Goal: Use online tool/utility: Utilize a website feature to perform a specific function

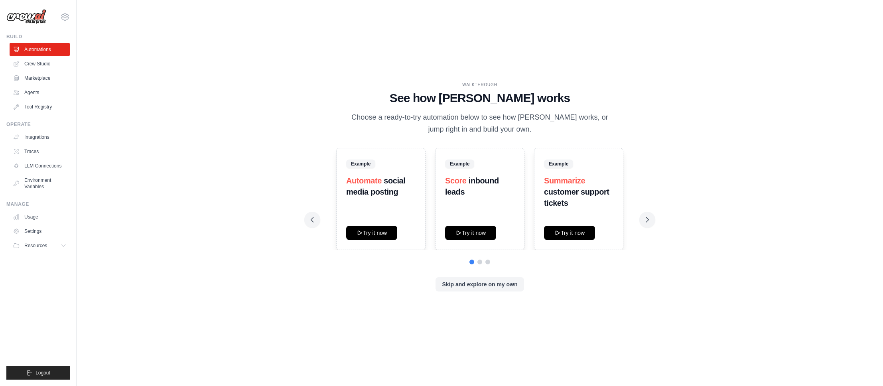
click at [282, 135] on div "WALKTHROUGH See how CrewAI works Choose a ready-to-try automation below to see …" at bounding box center [479, 193] width 781 height 370
click at [649, 219] on icon at bounding box center [648, 219] width 2 height 5
click at [642, 219] on button at bounding box center [648, 220] width 16 height 16
click at [460, 285] on button "Skip and explore on my own" at bounding box center [480, 284] width 88 height 14
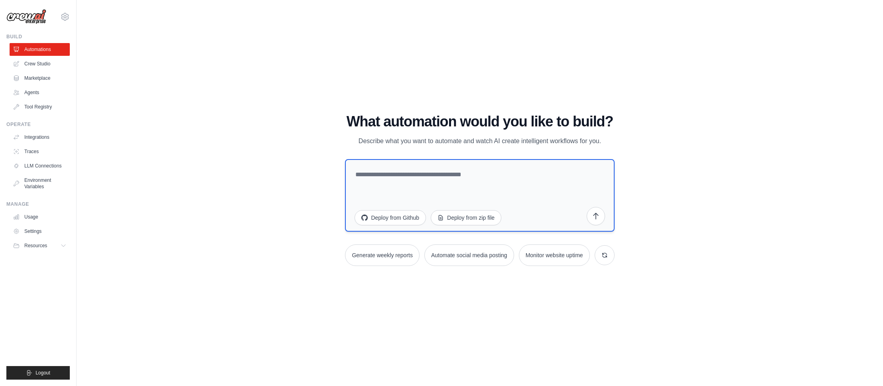
click at [401, 180] on textarea at bounding box center [479, 195] width 269 height 73
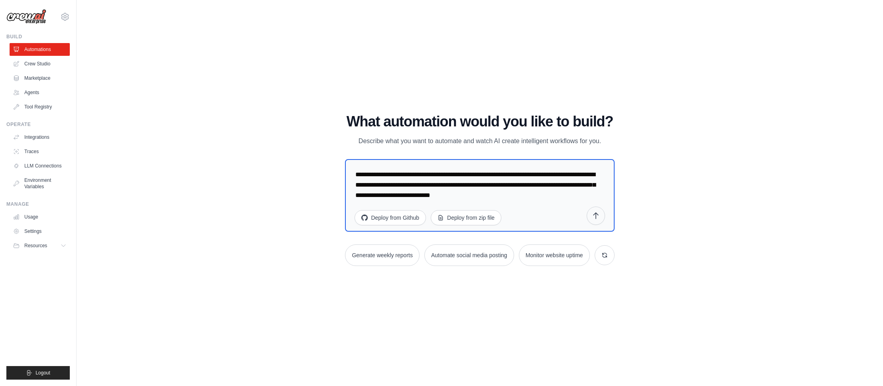
type textarea "**********"
click at [598, 217] on icon "submit" at bounding box center [596, 216] width 8 height 8
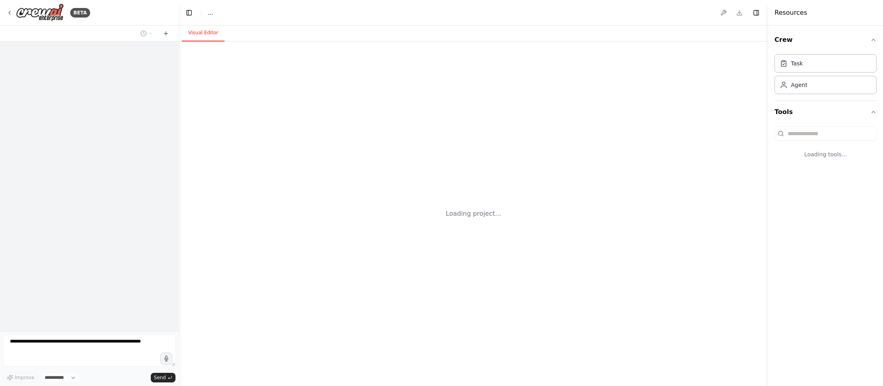
select select "****"
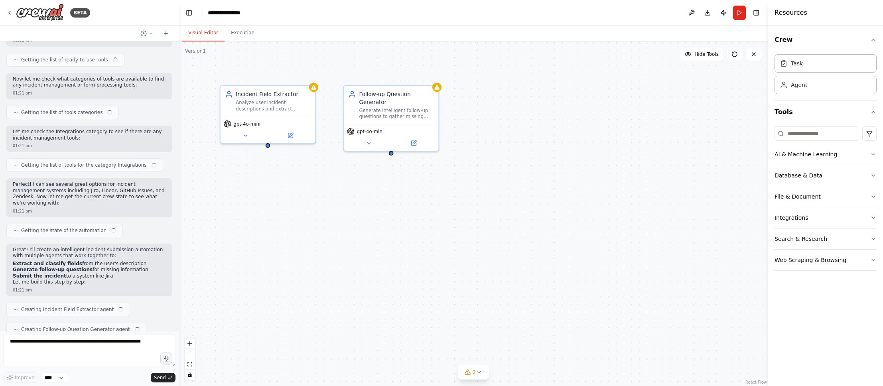
scroll to position [147, 0]
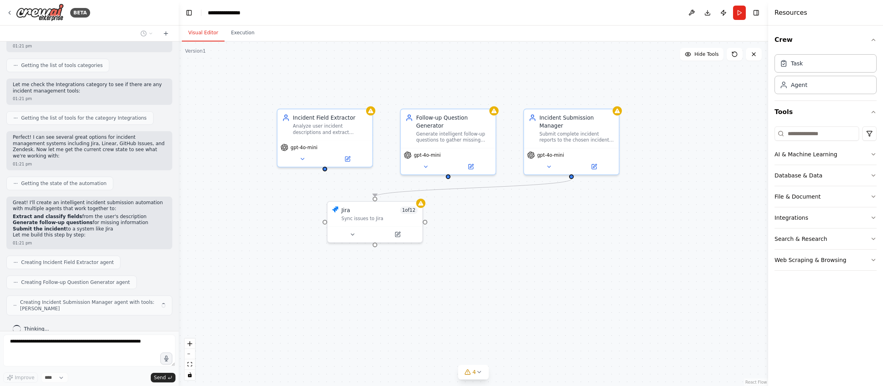
drag, startPoint x: 231, startPoint y: 178, endPoint x: 272, endPoint y: 194, distance: 43.4
click at [272, 194] on div ".deletable-edge-delete-btn { width: 20px; height: 20px; border: 0px solid #ffff…" at bounding box center [474, 213] width 590 height 345
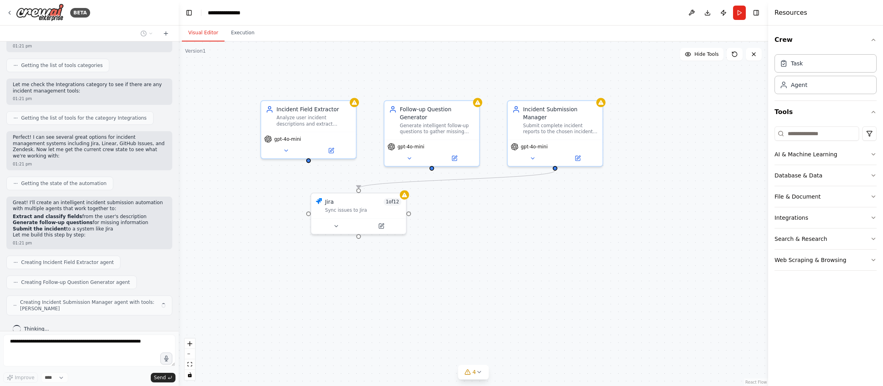
scroll to position [140, 0]
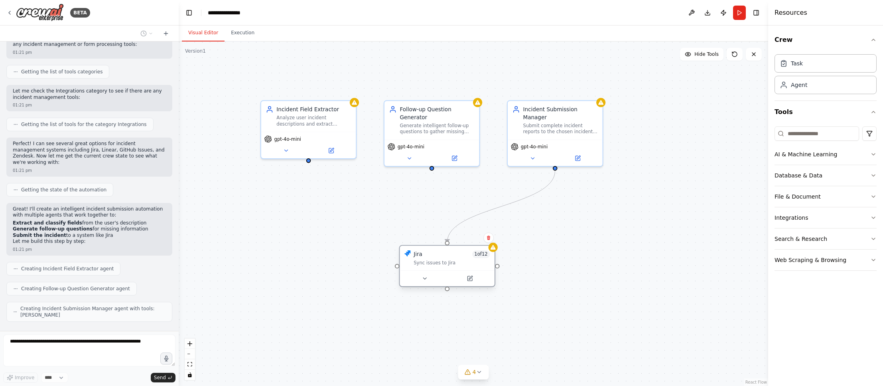
drag, startPoint x: 343, startPoint y: 209, endPoint x: 434, endPoint y: 265, distance: 106.7
click at [434, 265] on div "Sync issues to Jira" at bounding box center [452, 263] width 76 height 6
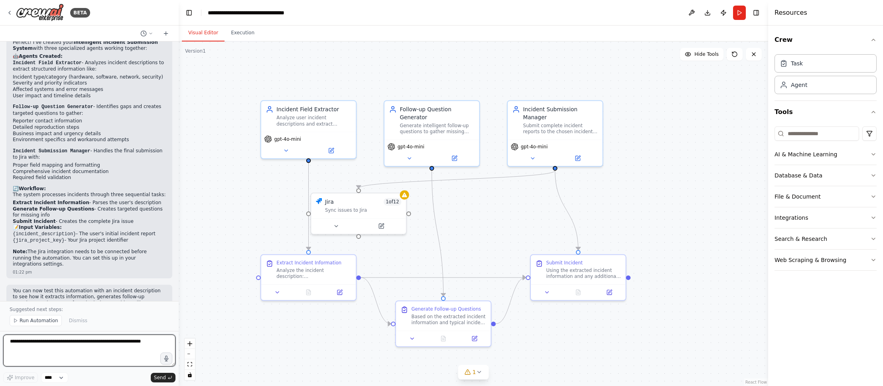
scroll to position [591, 0]
click at [450, 309] on div "Generate Follow-up Questions" at bounding box center [446, 307] width 70 height 6
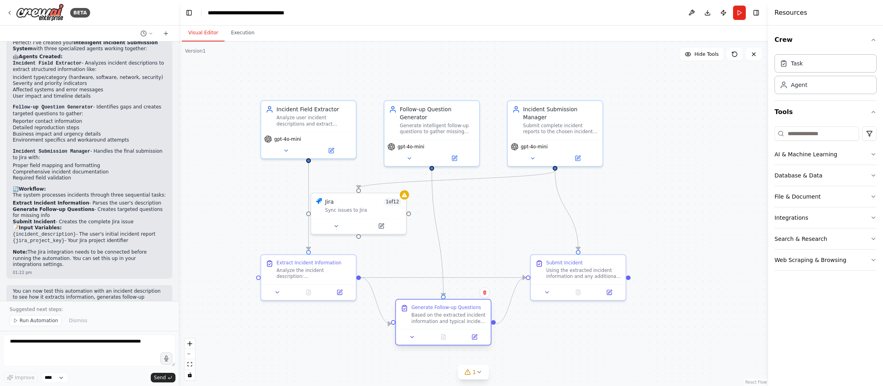
click at [427, 307] on div "Generate Follow-up Questions" at bounding box center [446, 307] width 70 height 6
click at [415, 336] on icon at bounding box center [412, 337] width 6 height 6
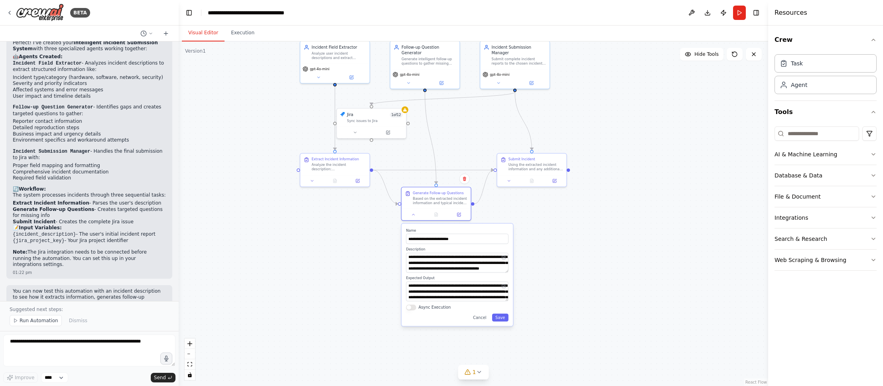
drag, startPoint x: 368, startPoint y: 330, endPoint x: 366, endPoint y: 231, distance: 99.4
click at [366, 230] on div ".deletable-edge-delete-btn { width: 20px; height: 20px; border: 0px solid #ffff…" at bounding box center [474, 213] width 590 height 345
click at [484, 319] on button "Cancel" at bounding box center [480, 317] width 20 height 8
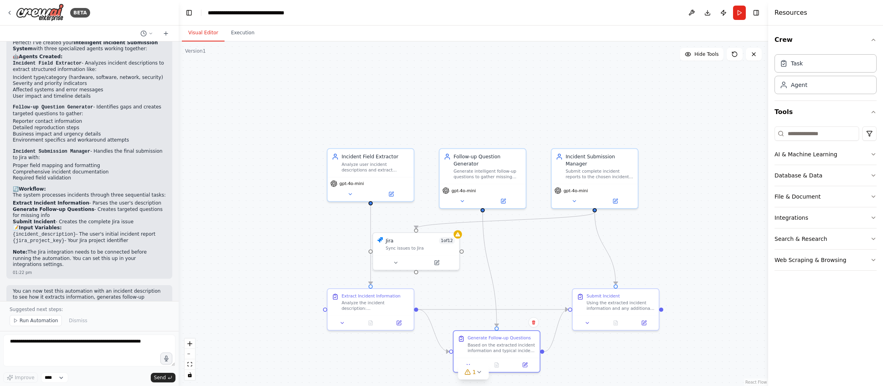
drag, startPoint x: 298, startPoint y: 190, endPoint x: 351, endPoint y: 188, distance: 53.1
click at [351, 194] on div ".deletable-edge-delete-btn { width: 20px; height: 20px; border: 0px solid #ffff…" at bounding box center [474, 213] width 590 height 345
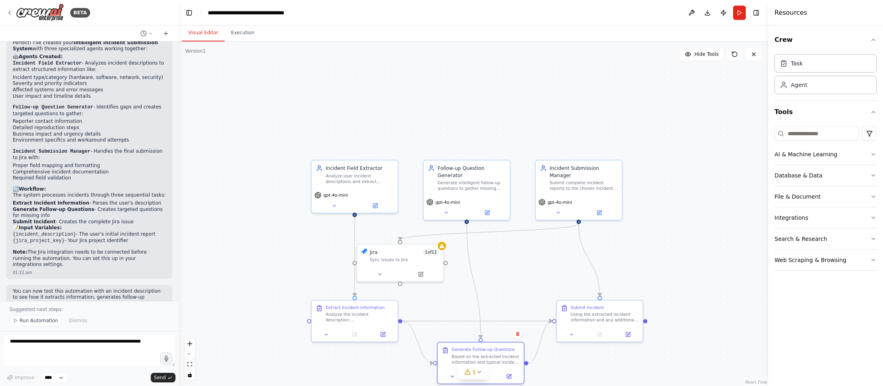
drag, startPoint x: 352, startPoint y: 181, endPoint x: 345, endPoint y: 337, distance: 156.5
click at [345, 344] on div ".deletable-edge-delete-btn { width: 20px; height: 20px; border: 0px solid #ffff…" at bounding box center [474, 213] width 590 height 345
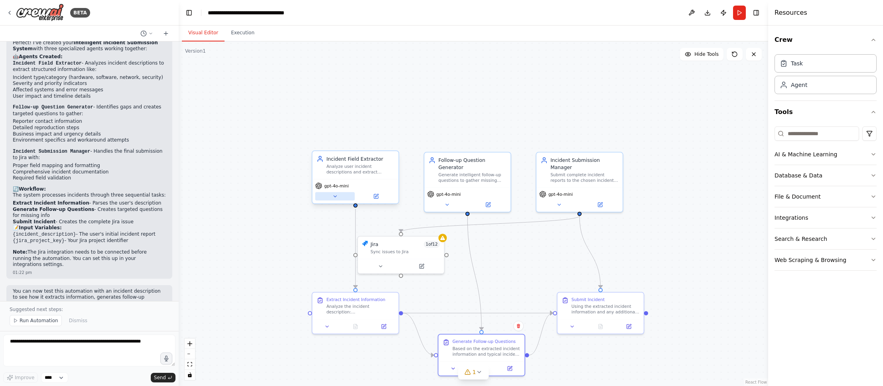
click at [334, 198] on icon at bounding box center [335, 197] width 6 height 6
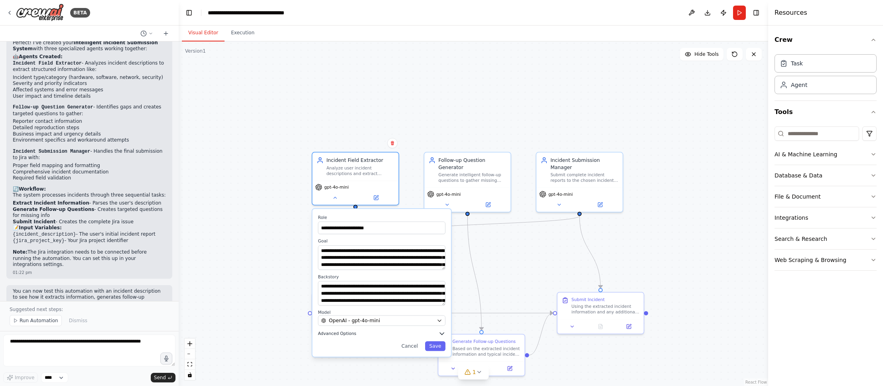
click at [330, 334] on span "Advanced Options" at bounding box center [337, 334] width 38 height 6
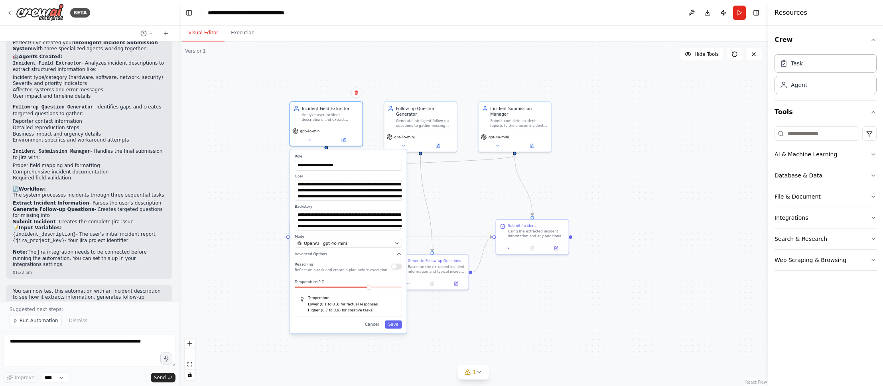
drag, startPoint x: 290, startPoint y: 344, endPoint x: 265, endPoint y: 265, distance: 83.4
click at [265, 265] on div "**********" at bounding box center [474, 213] width 590 height 345
click at [371, 327] on button "Cancel" at bounding box center [371, 324] width 21 height 8
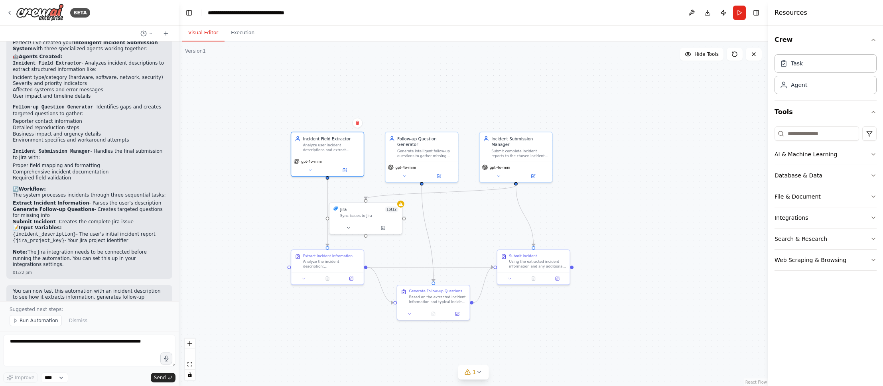
drag, startPoint x: 257, startPoint y: 164, endPoint x: 257, endPoint y: 193, distance: 29.1
click at [257, 193] on div ".deletable-edge-delete-btn { width: 20px; height: 20px; border: 0px solid #ffff…" at bounding box center [474, 213] width 590 height 345
click at [257, 132] on div ".deletable-edge-delete-btn { width: 20px; height: 20px; border: 0px solid #ffff…" at bounding box center [474, 213] width 590 height 345
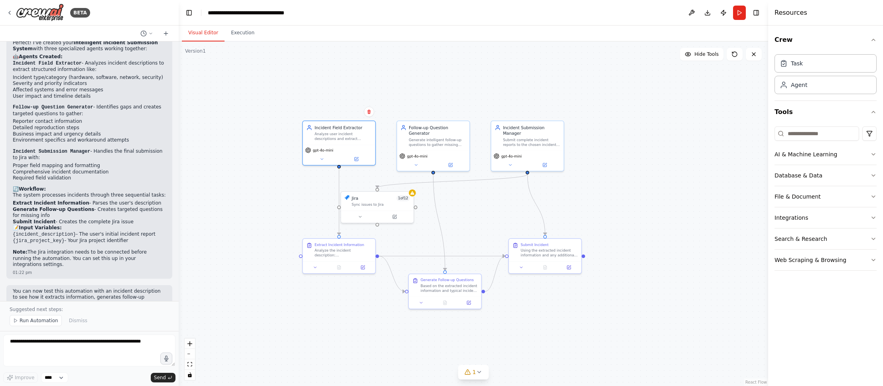
drag, startPoint x: 379, startPoint y: 106, endPoint x: 391, endPoint y: 97, distance: 15.6
click at [391, 97] on div ".deletable-edge-delete-btn { width: 20px; height: 20px; border: 0px solid #ffff…" at bounding box center [474, 213] width 590 height 345
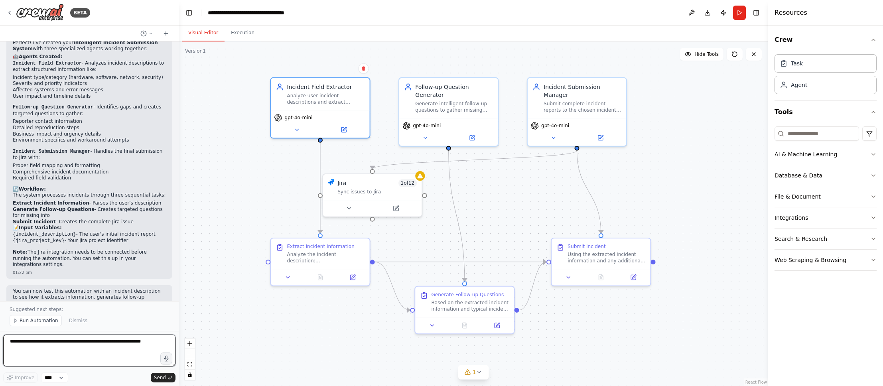
click at [34, 343] on textarea at bounding box center [89, 351] width 172 height 32
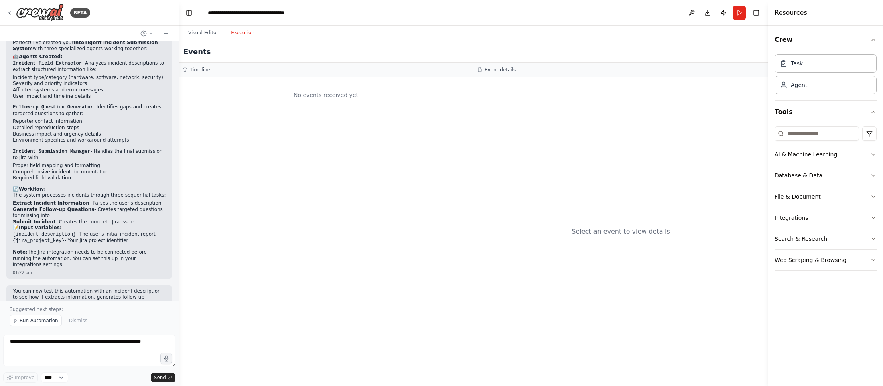
click at [242, 39] on button "Execution" at bounding box center [243, 33] width 36 height 17
click at [205, 33] on button "Visual Editor" at bounding box center [203, 33] width 43 height 17
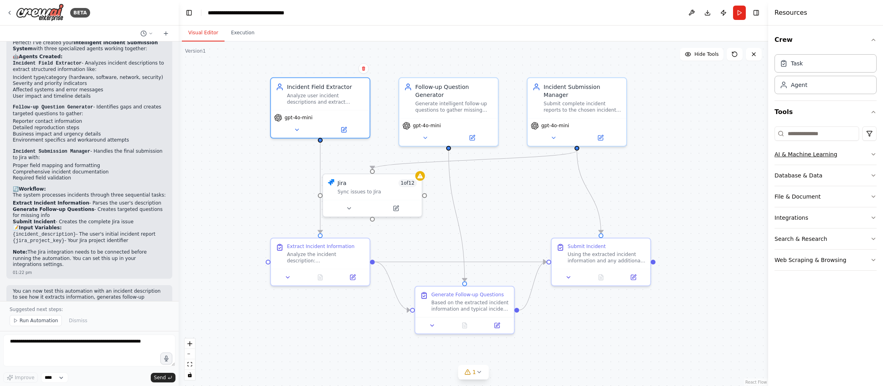
click at [875, 151] on button "AI & Machine Learning" at bounding box center [826, 154] width 102 height 21
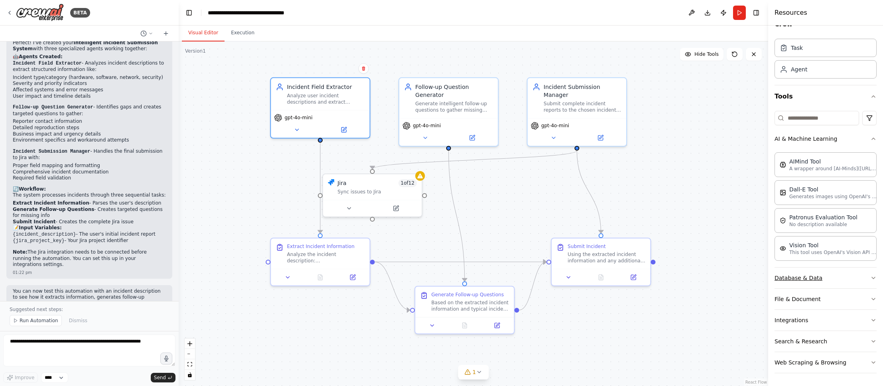
click at [842, 279] on button "Database & Data" at bounding box center [826, 278] width 102 height 21
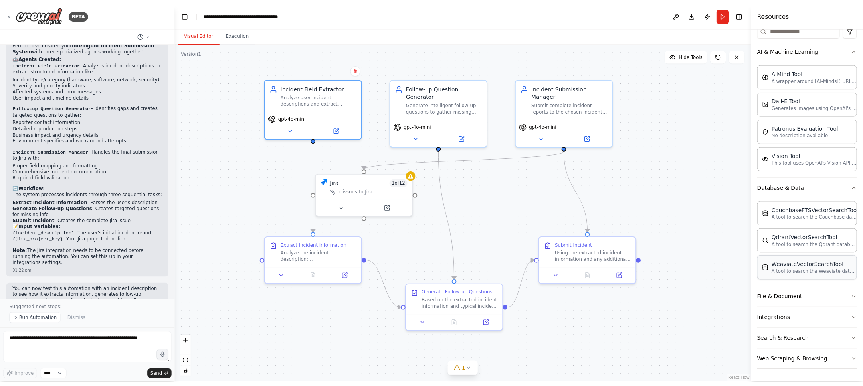
scroll to position [106, 0]
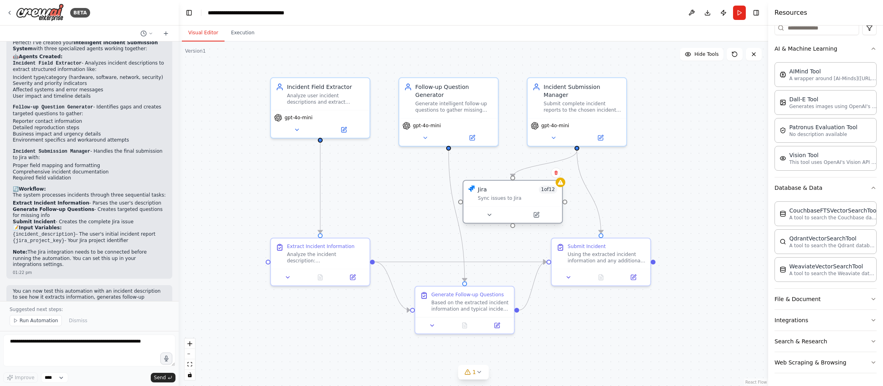
drag, startPoint x: 349, startPoint y: 194, endPoint x: 493, endPoint y: 203, distance: 143.9
click at [493, 203] on div "Jira 1 of 12 Sync issues to Jira" at bounding box center [513, 194] width 99 height 26
click at [21, 351] on textarea at bounding box center [89, 351] width 172 height 32
type textarea "**********"
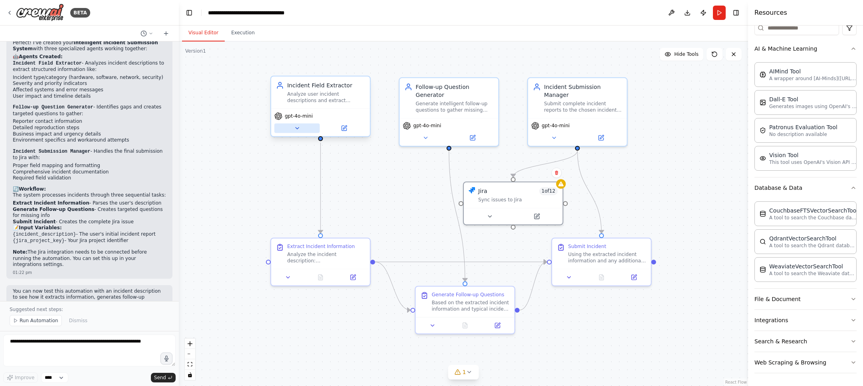
click at [297, 127] on icon at bounding box center [297, 128] width 6 height 6
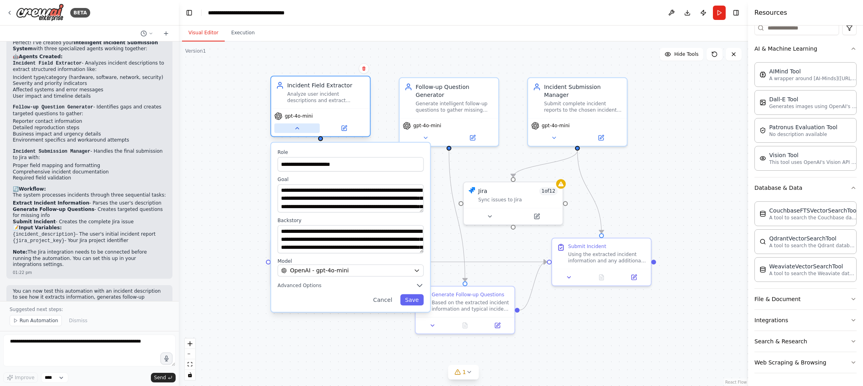
click at [297, 127] on icon at bounding box center [296, 128] width 3 height 2
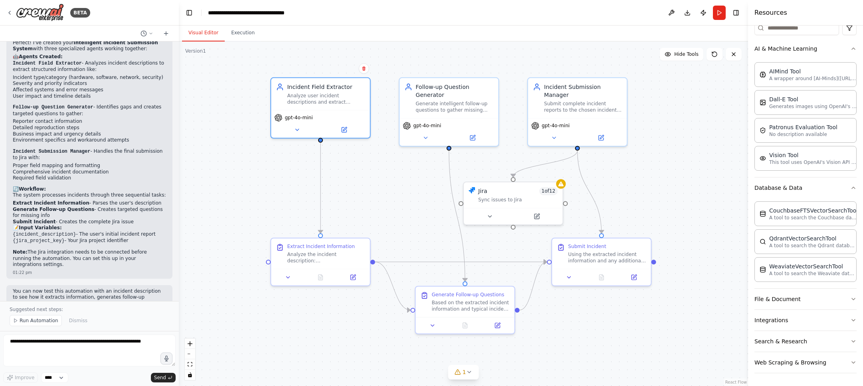
click at [242, 140] on div ".deletable-edge-delete-btn { width: 20px; height: 20px; border: 0px solid #ffff…" at bounding box center [463, 213] width 569 height 345
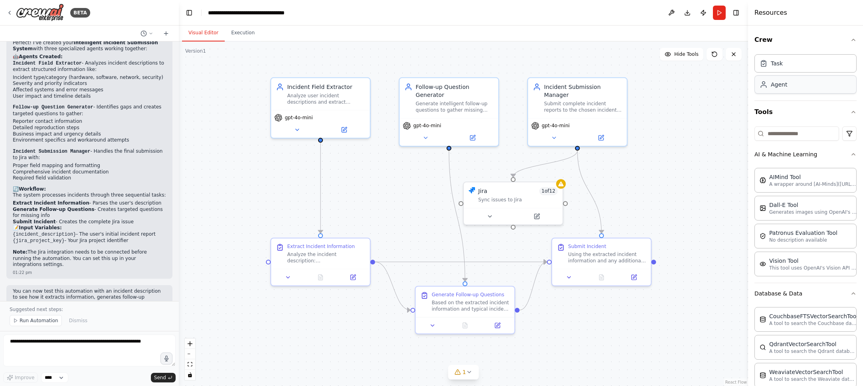
scroll to position [0, 0]
click at [854, 110] on icon "button" at bounding box center [853, 112] width 6 height 6
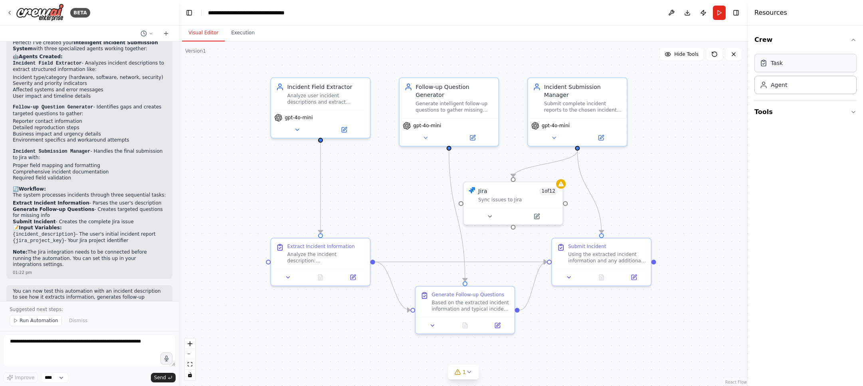
click at [774, 65] on div "Task" at bounding box center [776, 63] width 12 height 8
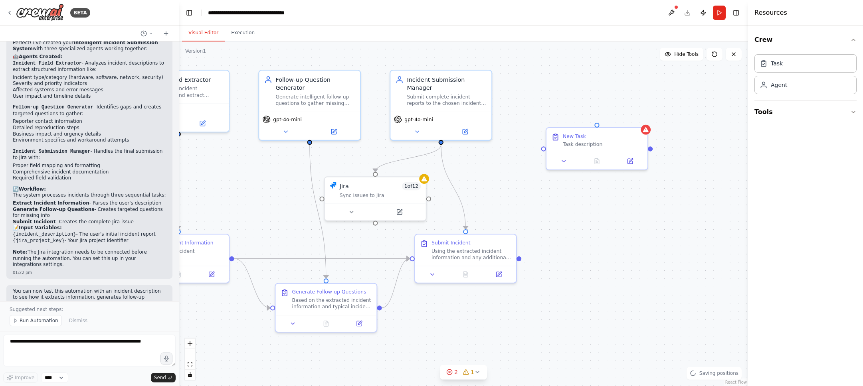
drag, startPoint x: 692, startPoint y: 105, endPoint x: 508, endPoint y: 89, distance: 184.6
click at [508, 89] on div ".deletable-edge-delete-btn { width: 20px; height: 20px; border: 0px solid #ffff…" at bounding box center [463, 213] width 569 height 345
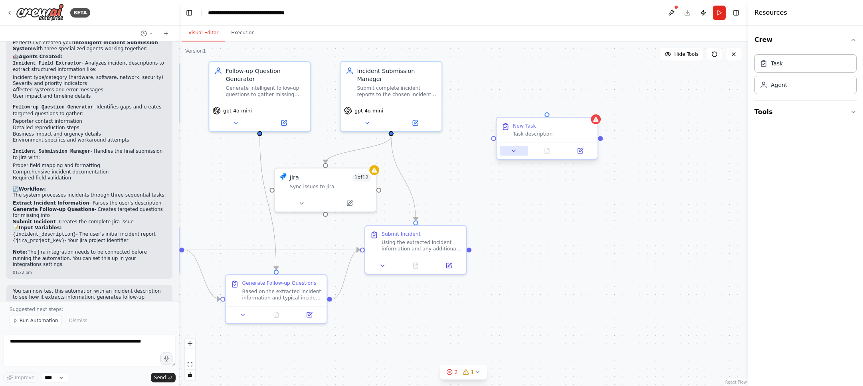
click at [511, 149] on icon at bounding box center [513, 151] width 6 height 6
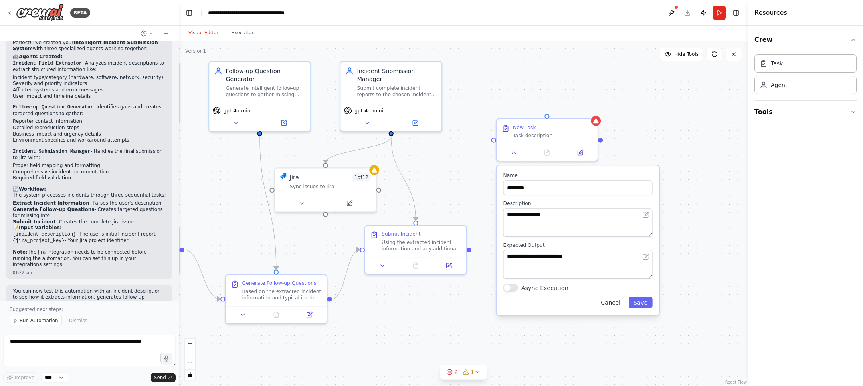
click at [618, 306] on button "Cancel" at bounding box center [610, 303] width 29 height 12
click at [590, 112] on icon at bounding box center [591, 110] width 5 height 5
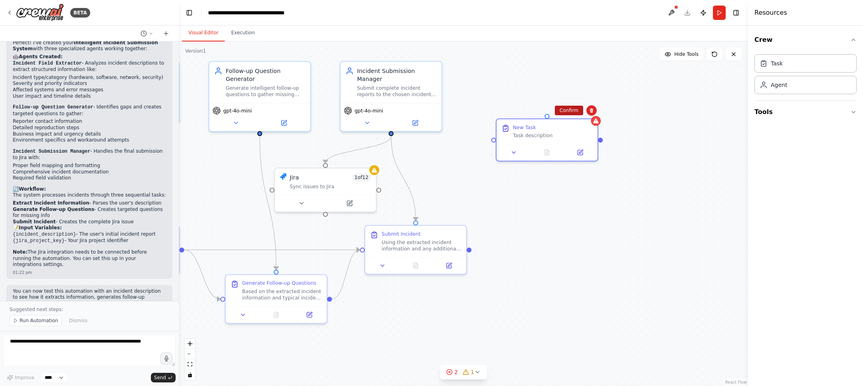
click at [569, 113] on button "Confirm" at bounding box center [569, 111] width 28 height 10
click at [678, 57] on span "Hide Tools" at bounding box center [686, 54] width 24 height 6
click at [678, 57] on span "Show Tools" at bounding box center [685, 54] width 26 height 6
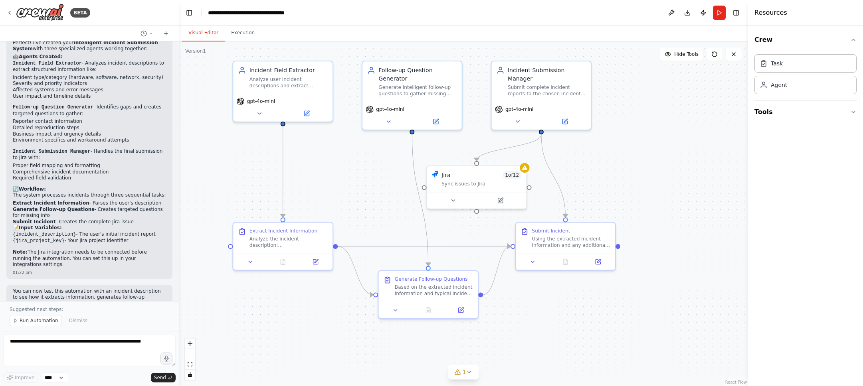
drag, startPoint x: 446, startPoint y: 180, endPoint x: 594, endPoint y: 178, distance: 148.4
click at [594, 178] on div ".deletable-edge-delete-btn { width: 20px; height: 20px; border: 0px solid #ffff…" at bounding box center [463, 213] width 569 height 345
click at [263, 101] on span "gpt-4o-mini" at bounding box center [261, 100] width 28 height 6
click at [260, 112] on icon at bounding box center [259, 112] width 3 height 2
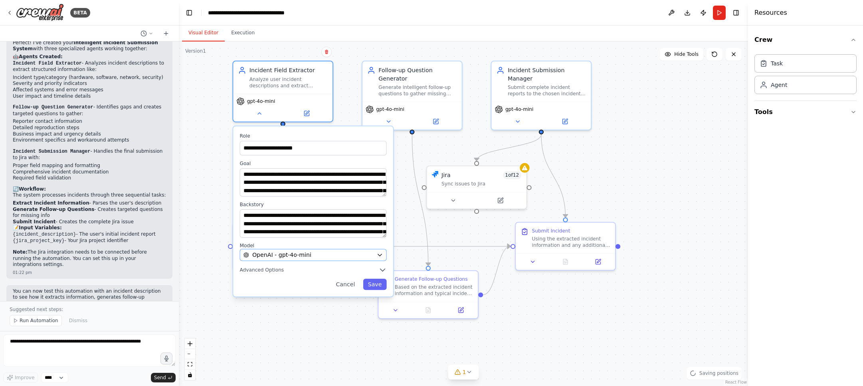
click at [307, 253] on span "OpenAI - gpt-4o-mini" at bounding box center [281, 255] width 59 height 8
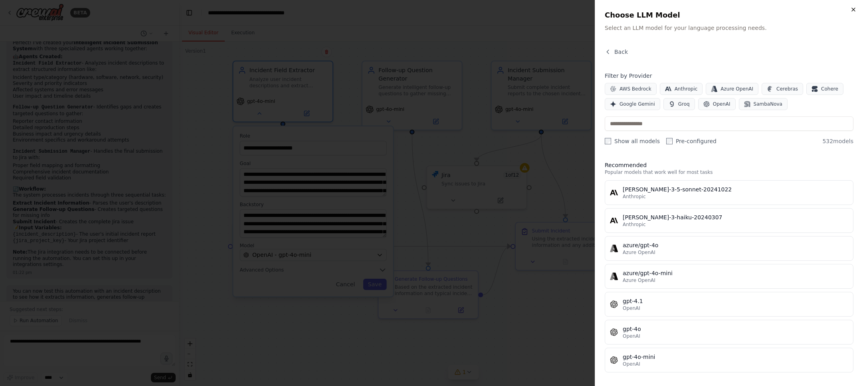
click at [851, 10] on icon "button" at bounding box center [853, 9] width 6 height 6
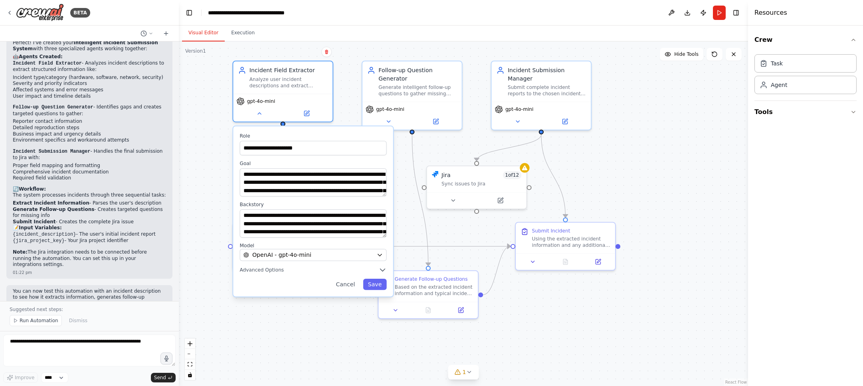
click at [263, 340] on div "**********" at bounding box center [463, 213] width 569 height 345
click at [349, 288] on button "Cancel" at bounding box center [345, 284] width 29 height 11
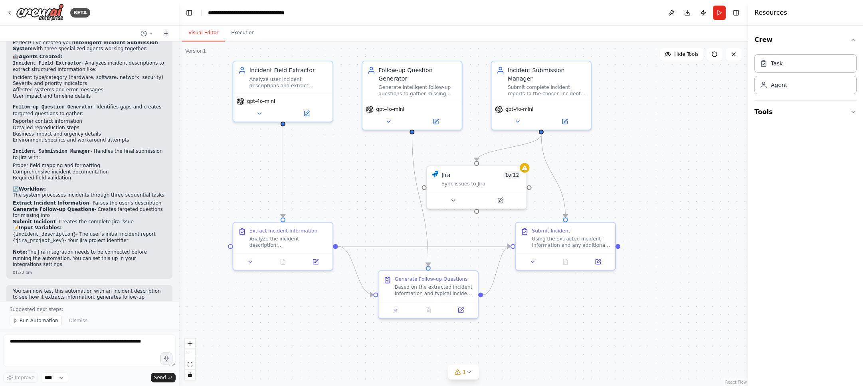
click at [245, 278] on div ".deletable-edge-delete-btn { width: 20px; height: 20px; border: 0px solid #ffff…" at bounding box center [463, 213] width 569 height 345
click at [188, 12] on button "Toggle Left Sidebar" at bounding box center [189, 12] width 11 height 11
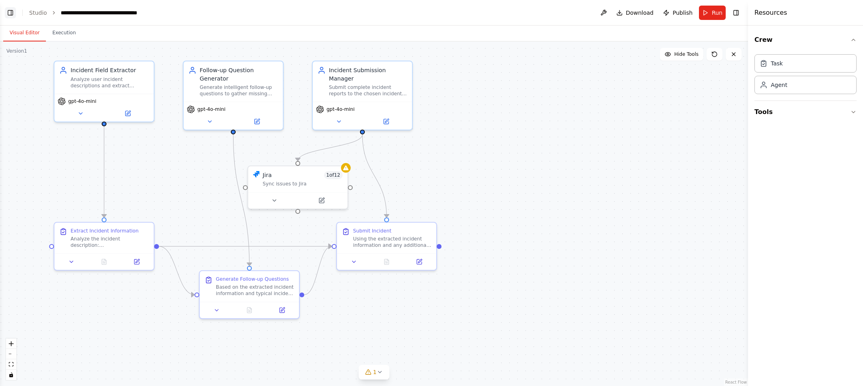
click at [11, 15] on button "Toggle Left Sidebar" at bounding box center [10, 12] width 11 height 11
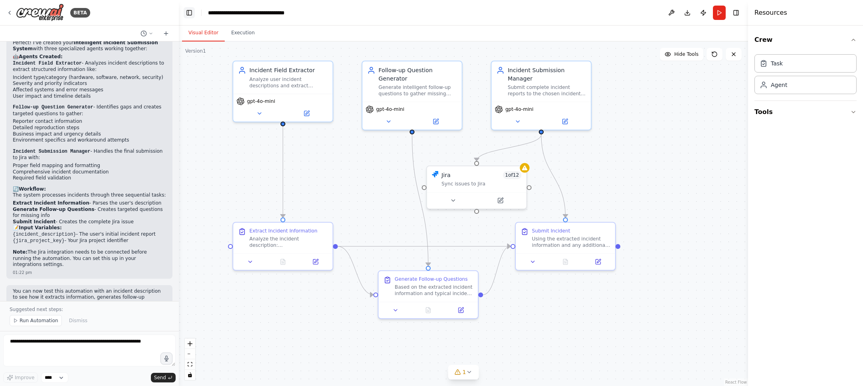
click at [191, 10] on button "Toggle Left Sidebar" at bounding box center [189, 12] width 11 height 11
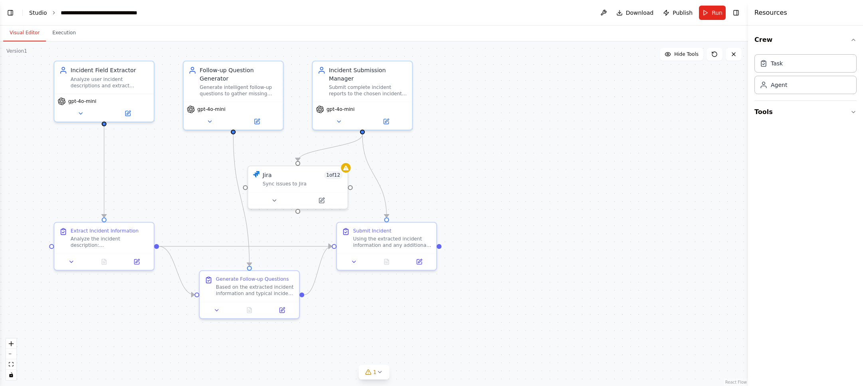
click at [38, 13] on link "Studio" at bounding box center [38, 13] width 18 height 6
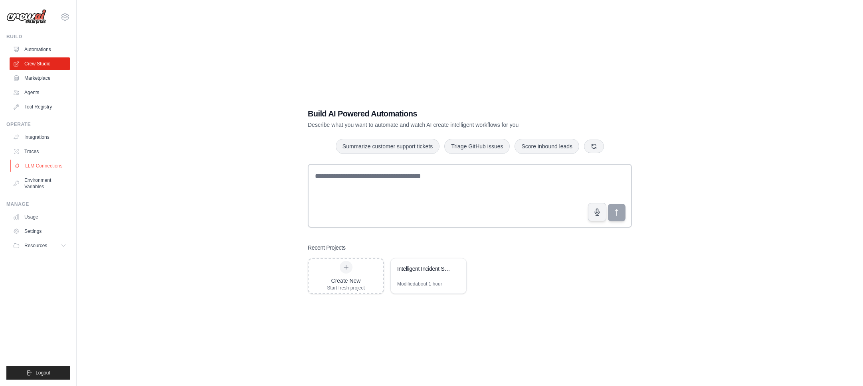
click at [34, 165] on link "LLM Connections" at bounding box center [40, 166] width 60 height 13
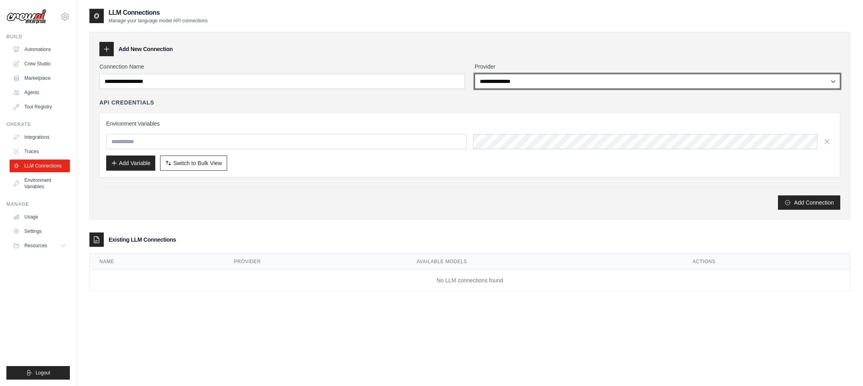
select select "****"
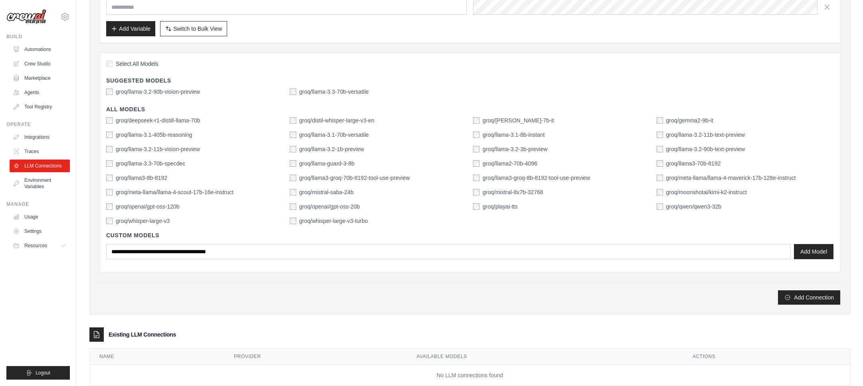
scroll to position [136, 0]
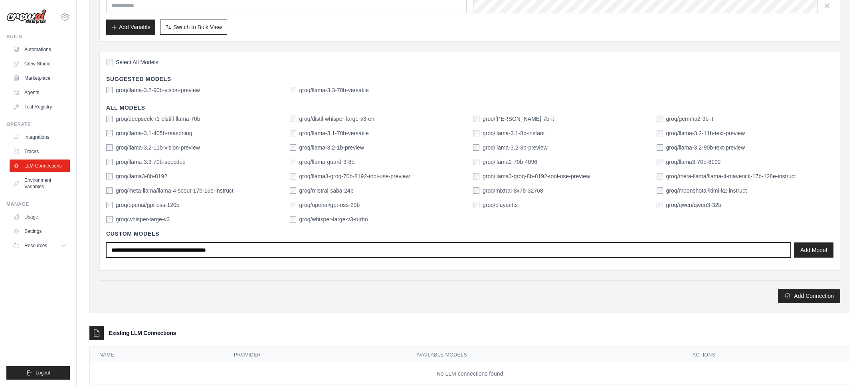
click at [198, 249] on input "text" at bounding box center [448, 250] width 684 height 15
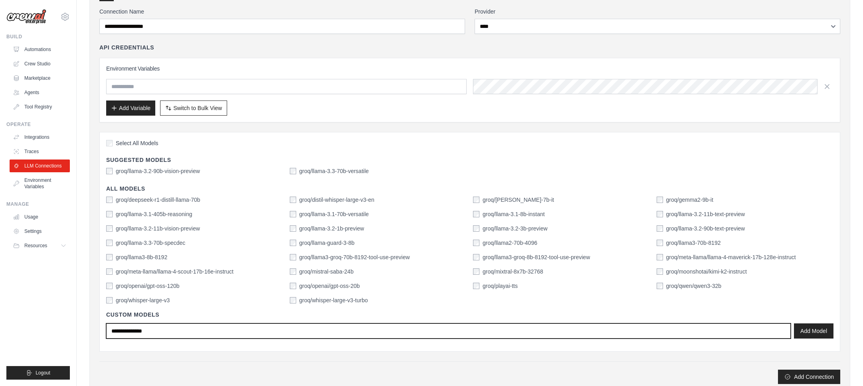
scroll to position [43, 0]
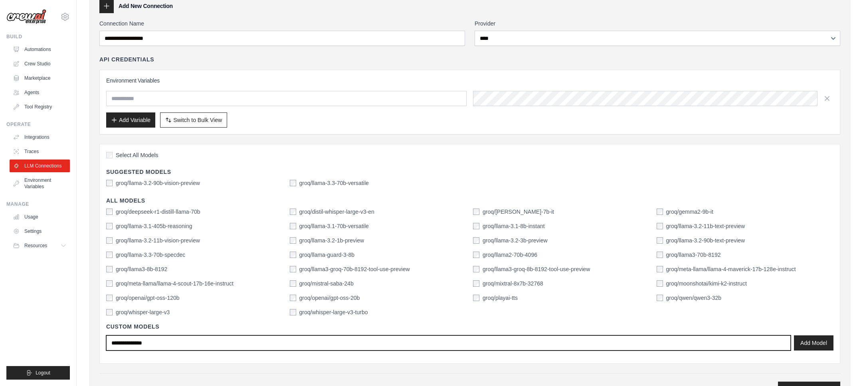
type input "**********"
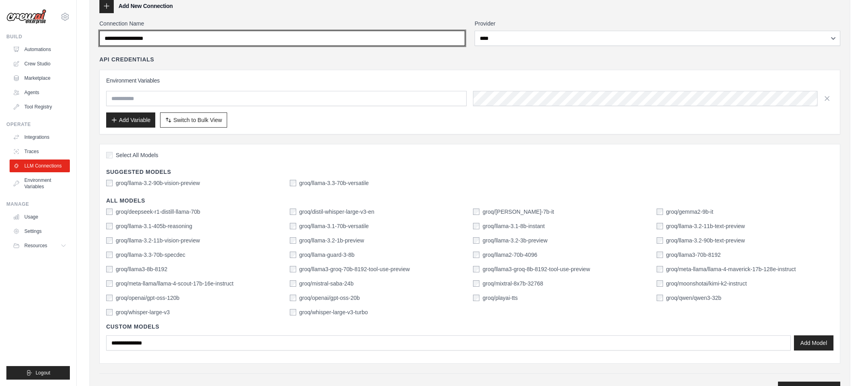
click at [187, 39] on input "Connection Name" at bounding box center [281, 38] width 365 height 15
type input "********"
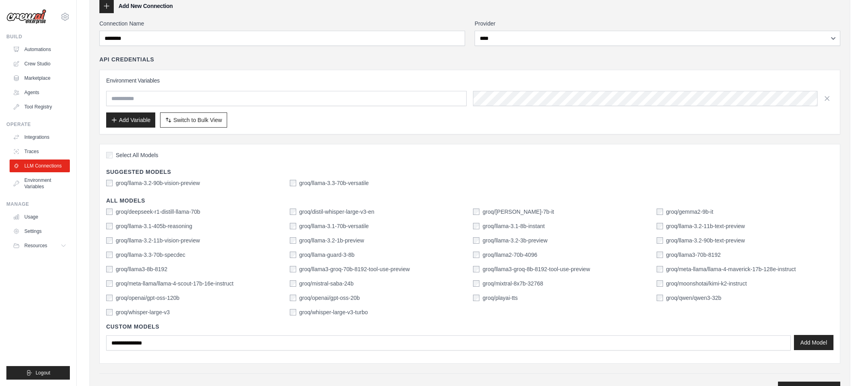
click at [804, 342] on button "Add Model" at bounding box center [813, 342] width 39 height 15
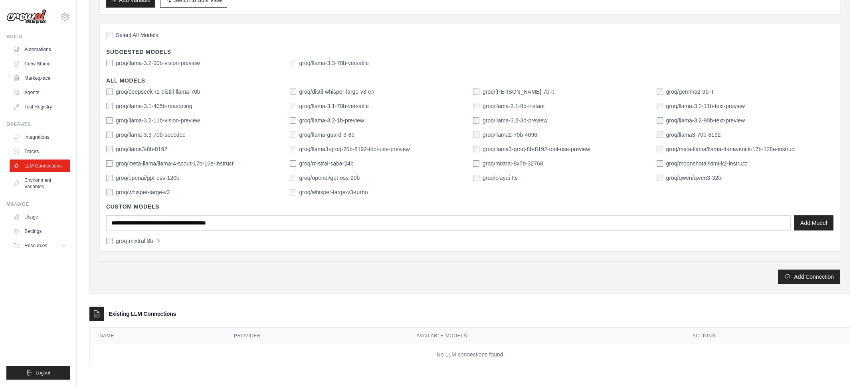
scroll to position [163, 0]
click at [800, 278] on button "Add Connection" at bounding box center [809, 276] width 62 height 14
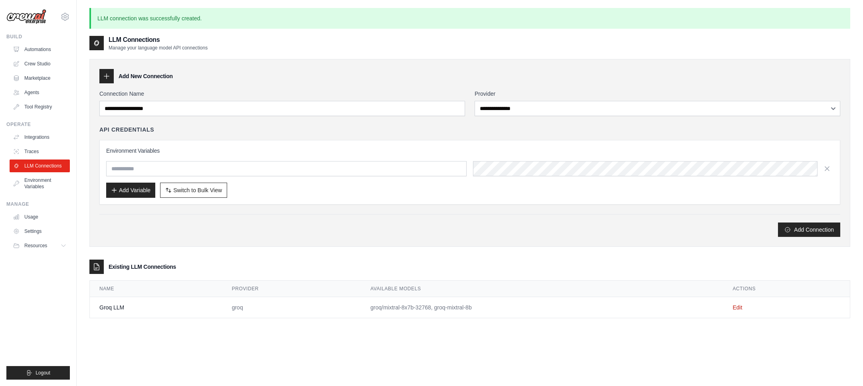
click at [424, 308] on td "groq/mixtral-8x7b-32768, groq-mixtral-8b" at bounding box center [542, 307] width 362 height 21
click at [22, 78] on link "Marketplace" at bounding box center [40, 78] width 60 height 13
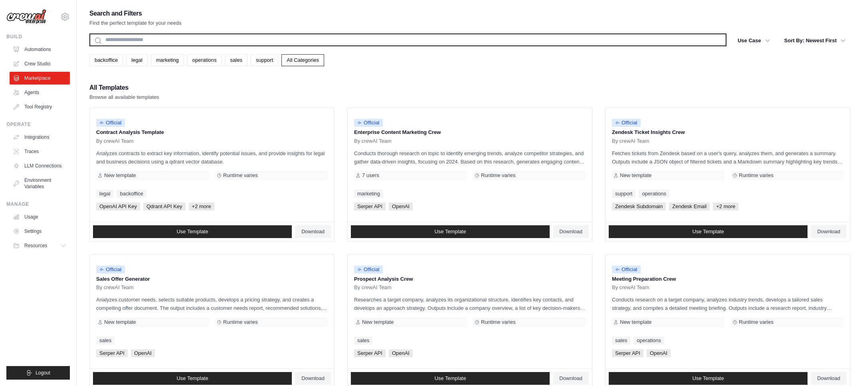
click at [155, 43] on input "text" at bounding box center [407, 40] width 637 height 13
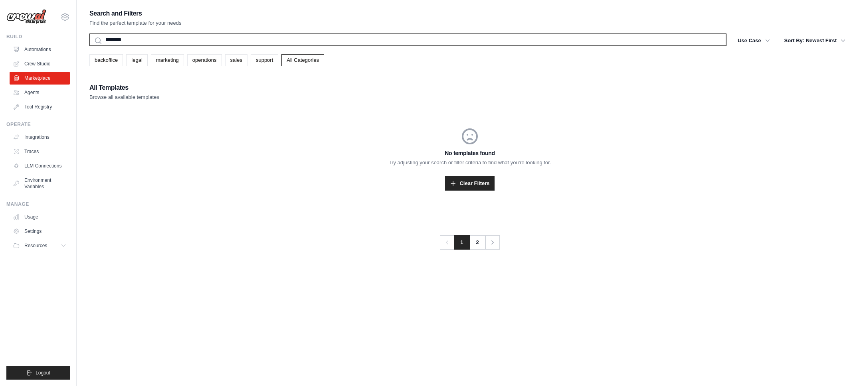
type input "********"
click at [89, 46] on button "Search" at bounding box center [89, 46] width 0 height 0
click at [110, 40] on input "********" at bounding box center [407, 40] width 637 height 13
click at [89, 46] on button "Search" at bounding box center [89, 46] width 0 height 0
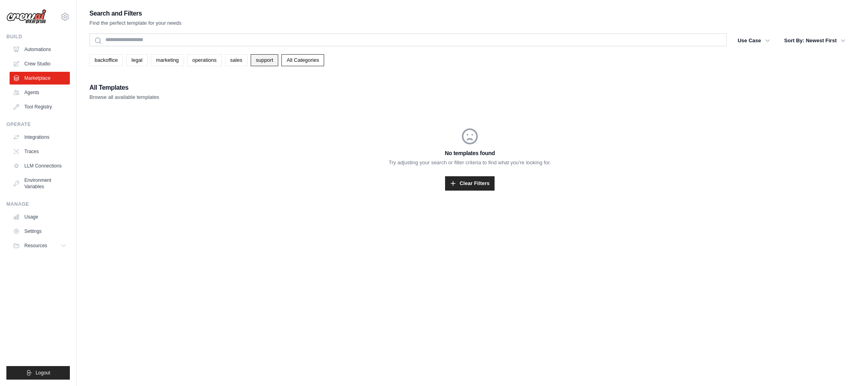
click at [269, 61] on link "support" at bounding box center [265, 60] width 28 height 12
click at [234, 147] on div "No templates found Try adjusting your search or filter criteria to find what yo…" at bounding box center [469, 159] width 760 height 102
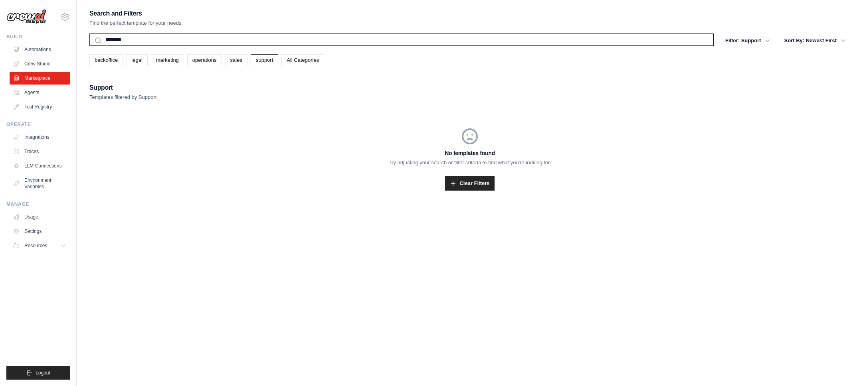
click at [126, 41] on input "********" at bounding box center [401, 40] width 624 height 13
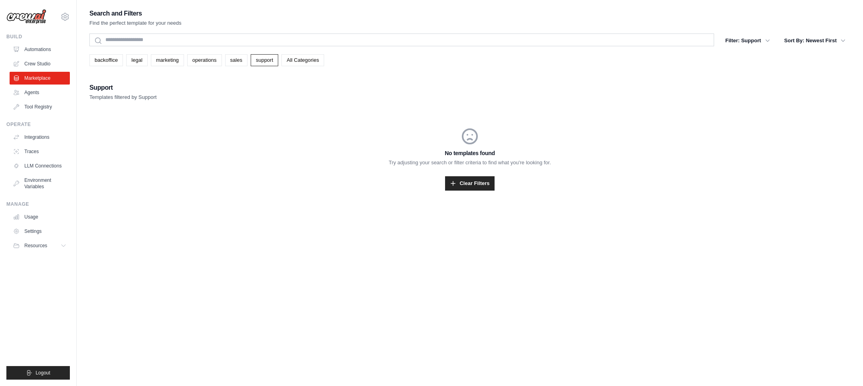
click at [151, 86] on h2 "Support" at bounding box center [122, 87] width 67 height 11
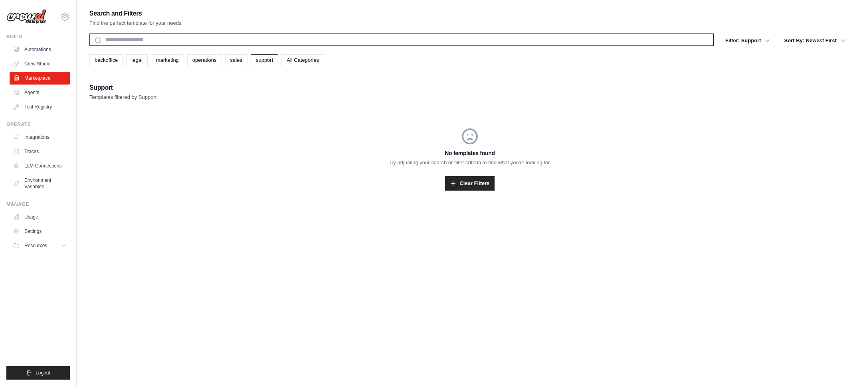
click at [317, 43] on input "text" at bounding box center [401, 40] width 624 height 13
click at [89, 46] on button "Search" at bounding box center [89, 46] width 0 height 0
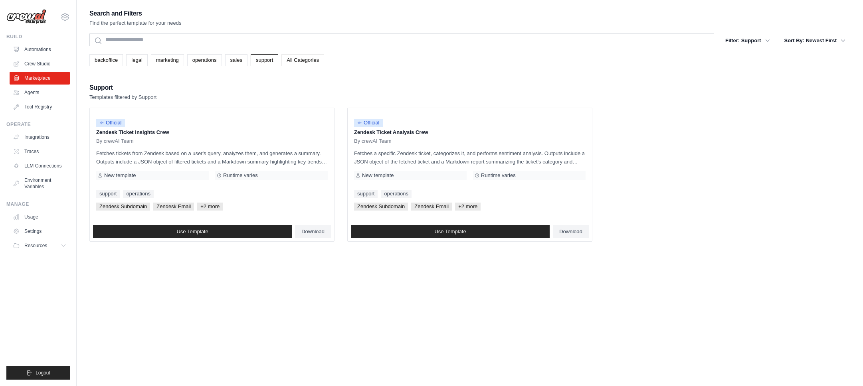
click at [303, 60] on link "All Categories" at bounding box center [302, 60] width 43 height 12
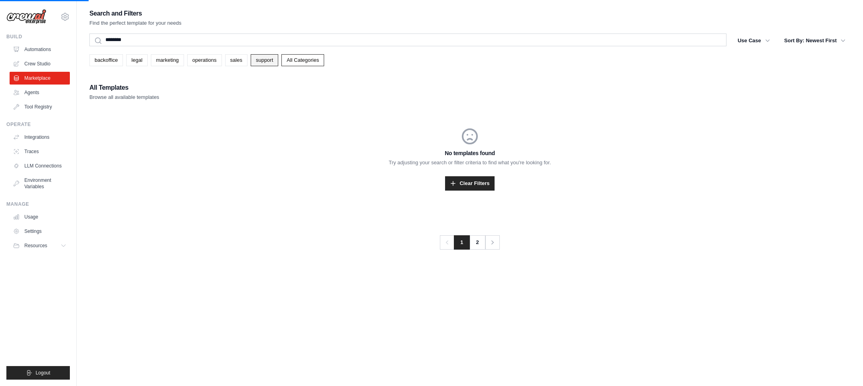
click at [261, 60] on link "support" at bounding box center [265, 60] width 28 height 12
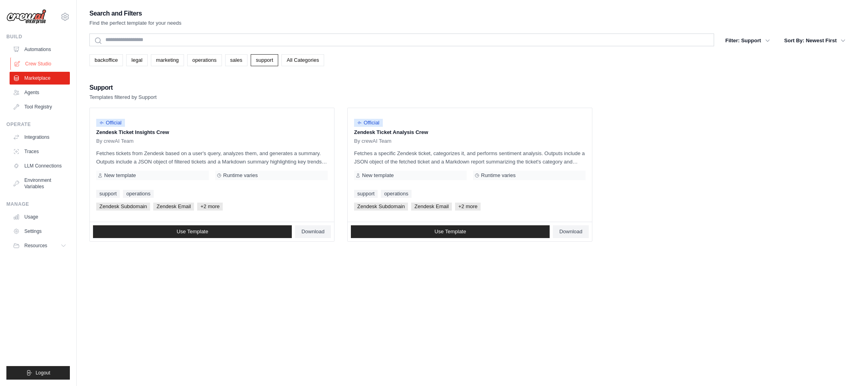
click at [32, 63] on link "Crew Studio" at bounding box center [40, 63] width 60 height 13
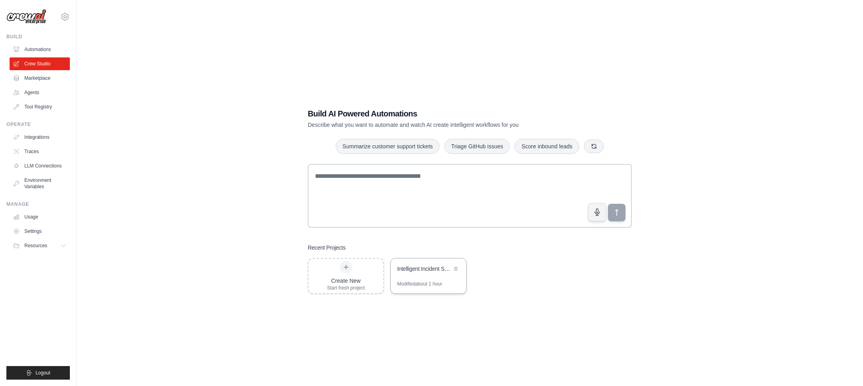
click at [419, 271] on div "Intelligent Incident Submission System" at bounding box center [424, 269] width 55 height 8
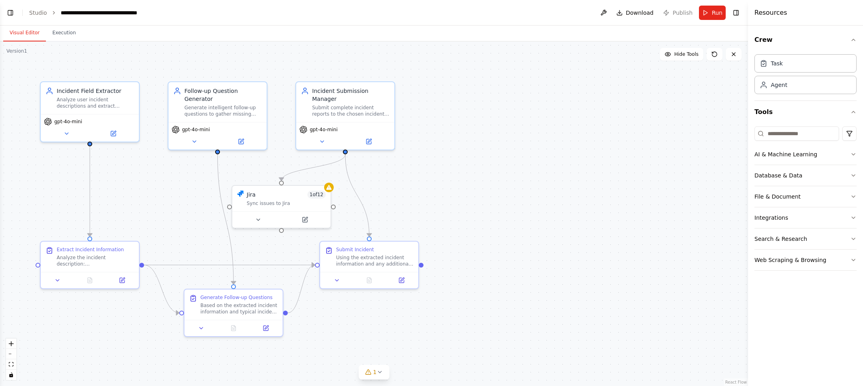
click at [464, 190] on div ".deletable-edge-delete-btn { width: 20px; height: 20px; border: 0px solid #ffff…" at bounding box center [374, 213] width 748 height 345
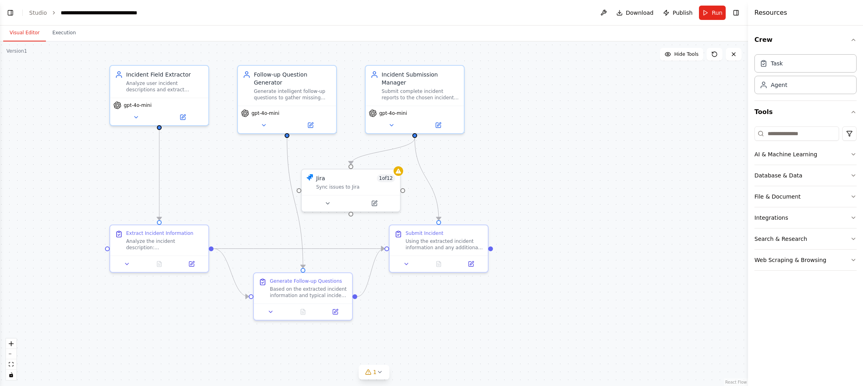
drag, startPoint x: 436, startPoint y: 190, endPoint x: 509, endPoint y: 180, distance: 74.5
click at [509, 180] on div ".deletable-edge-delete-btn { width: 20px; height: 20px; border: 0px solid #ffff…" at bounding box center [374, 213] width 748 height 345
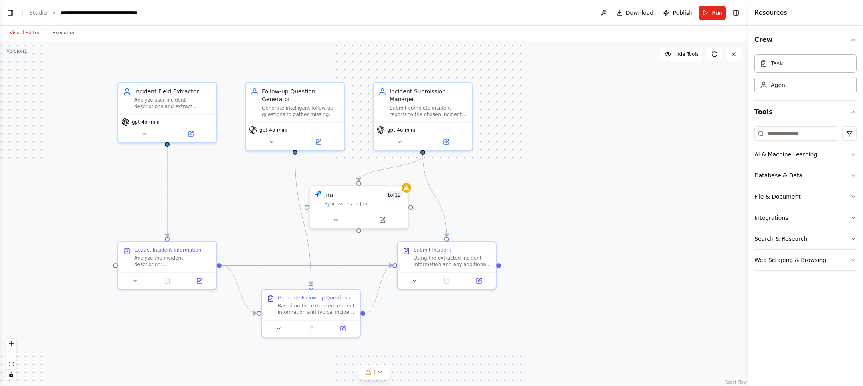
drag, startPoint x: 509, startPoint y: 180, endPoint x: 513, endPoint y: 191, distance: 11.0
click at [513, 191] on div ".deletable-edge-delete-btn { width: 20px; height: 20px; border: 0px solid #ffff…" at bounding box center [374, 213] width 748 height 345
click at [278, 328] on icon at bounding box center [278, 327] width 6 height 6
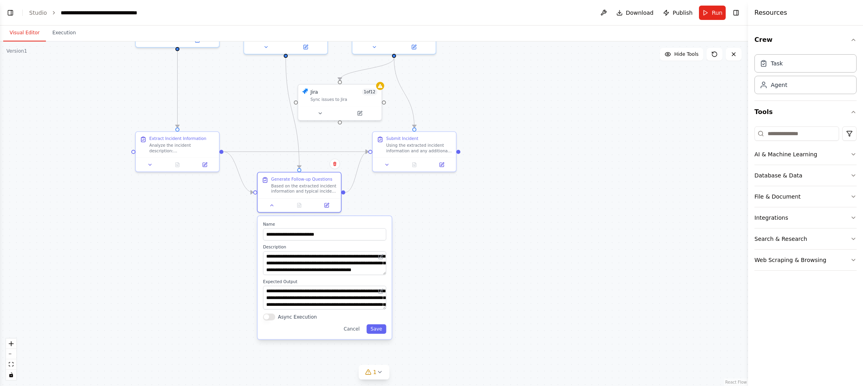
drag, startPoint x: 222, startPoint y: 363, endPoint x: 215, endPoint y: 239, distance: 123.5
click at [215, 239] on div ".deletable-edge-delete-btn { width: 20px; height: 20px; border: 0px solid #ffff…" at bounding box center [374, 213] width 748 height 345
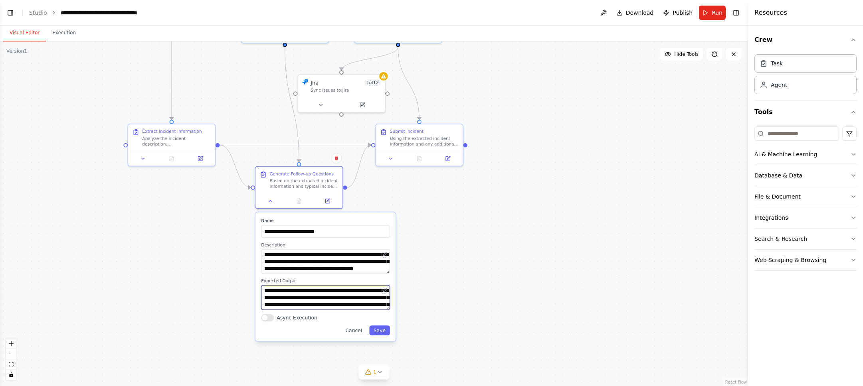
click at [305, 299] on textarea "**********" at bounding box center [325, 297] width 129 height 25
click at [354, 330] on button "Cancel" at bounding box center [353, 331] width 25 height 10
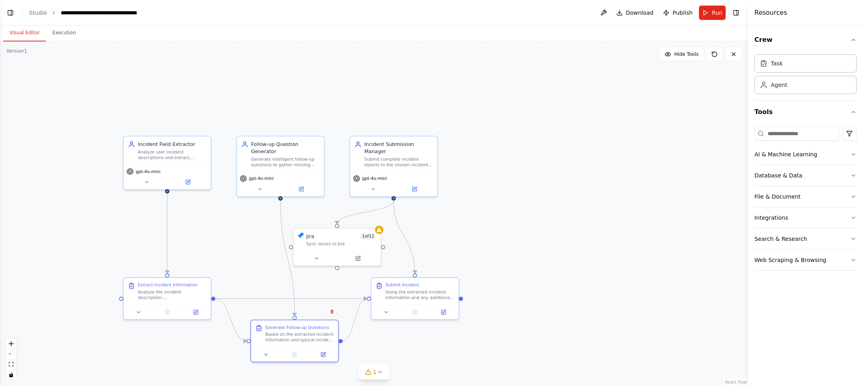
drag, startPoint x: 270, startPoint y: 255, endPoint x: 266, endPoint y: 409, distance: 153.7
click at [266, 386] on html "BETA I want to build an incident submission tool that captures many fields from…" at bounding box center [431, 193] width 863 height 386
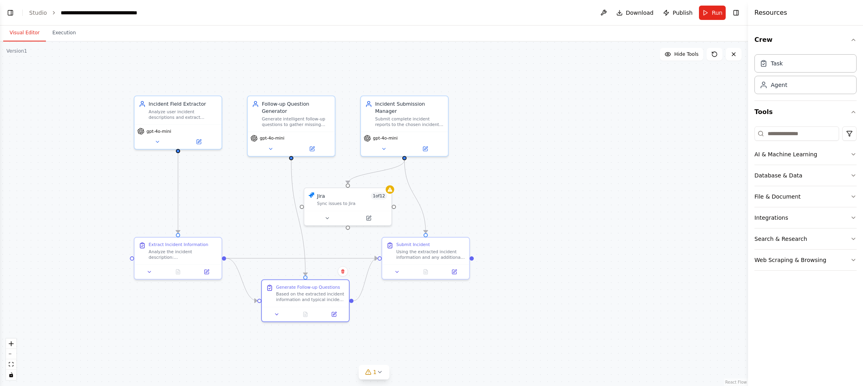
drag, startPoint x: 235, startPoint y: 262, endPoint x: 250, endPoint y: 221, distance: 43.7
click at [250, 221] on div ".deletable-edge-delete-btn { width: 20px; height: 20px; border: 0px solid #ffff…" at bounding box center [374, 213] width 748 height 345
click at [72, 148] on div ".deletable-edge-delete-btn { width: 20px; height: 20px; border: 0px solid #ffff…" at bounding box center [374, 213] width 748 height 345
click at [13, 365] on icon "fit view" at bounding box center [11, 364] width 5 height 4
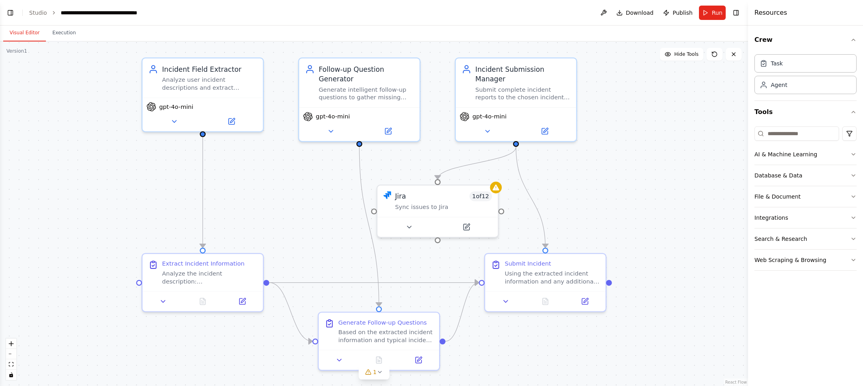
click at [310, 286] on div ".deletable-edge-delete-btn { width: 20px; height: 20px; border: 0px solid #ffff…" at bounding box center [374, 213] width 748 height 345
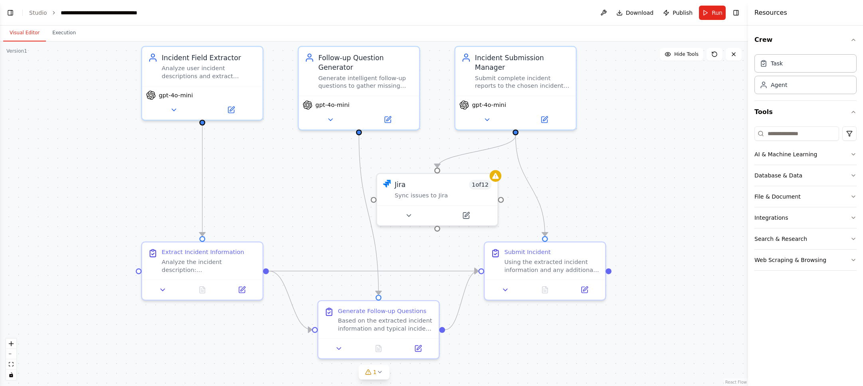
drag, startPoint x: 310, startPoint y: 284, endPoint x: 310, endPoint y: 273, distance: 11.6
click at [310, 273] on div ".deletable-edge-delete-btn { width: 20px; height: 20px; border: 0px solid #ffff…" at bounding box center [374, 213] width 748 height 345
click at [311, 271] on div ".deletable-edge-delete-btn { width: 20px; height: 20px; border: 0px solid #ffff…" at bounding box center [374, 213] width 748 height 345
click at [481, 271] on div at bounding box center [481, 269] width 6 height 6
drag, startPoint x: 481, startPoint y: 271, endPoint x: 434, endPoint y: 255, distance: 49.8
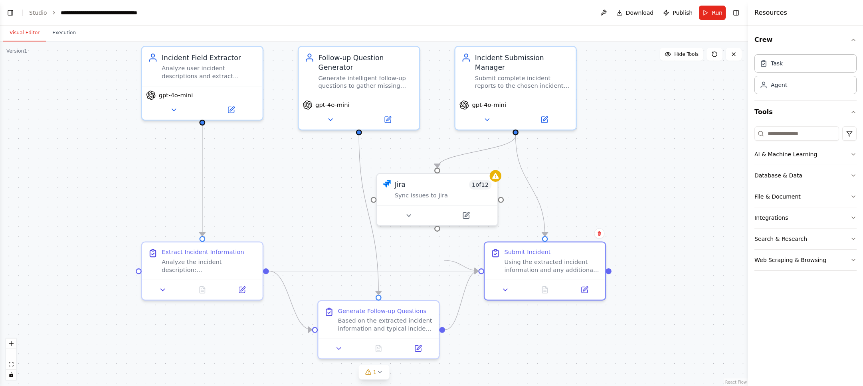
click at [434, 255] on div ".deletable-edge-delete-btn { width: 20px; height: 20px; border: 0px solid #ffff…" at bounding box center [374, 213] width 748 height 345
click at [465, 271] on div ".deletable-edge-delete-btn { width: 20px; height: 20px; border: 0px solid #ffff…" at bounding box center [374, 213] width 748 height 345
click at [465, 271] on icon "Edge from 4fd00478-1221-4e00-82a5-f9e3c1aba271 to a84455f3-b97c-4cc6-9a66-631fc…" at bounding box center [373, 271] width 209 height 0
click at [463, 295] on icon "Edge from 11e5e2a4-9a7d-47bb-81d6-e478f9766b90 to a84455f3-b97c-4cc6-9a66-631fc…" at bounding box center [461, 300] width 33 height 59
click at [474, 323] on div ".deletable-edge-delete-btn { width: 20px; height: 20px; border: 0px solid #ffff…" at bounding box center [374, 213] width 748 height 345
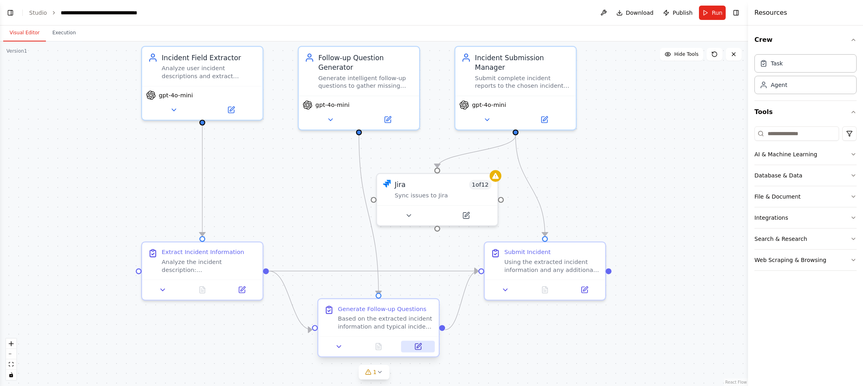
click at [416, 346] on icon at bounding box center [418, 347] width 6 height 6
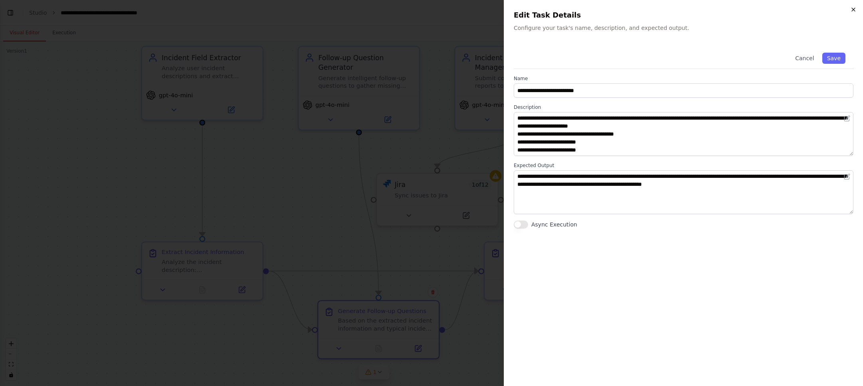
click at [851, 10] on icon "button" at bounding box center [853, 9] width 6 height 6
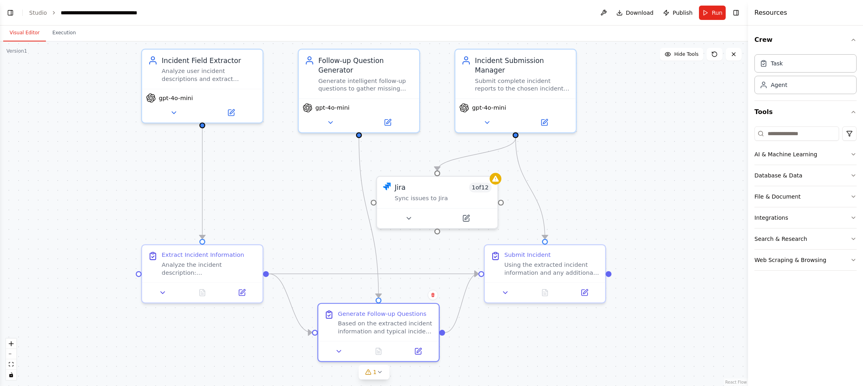
click at [118, 158] on div ".deletable-edge-delete-btn { width: 20px; height: 20px; border: 0px solid #ffff…" at bounding box center [374, 213] width 748 height 345
click at [12, 14] on button "Toggle Left Sidebar" at bounding box center [10, 12] width 11 height 11
